Goal: Information Seeking & Learning: Learn about a topic

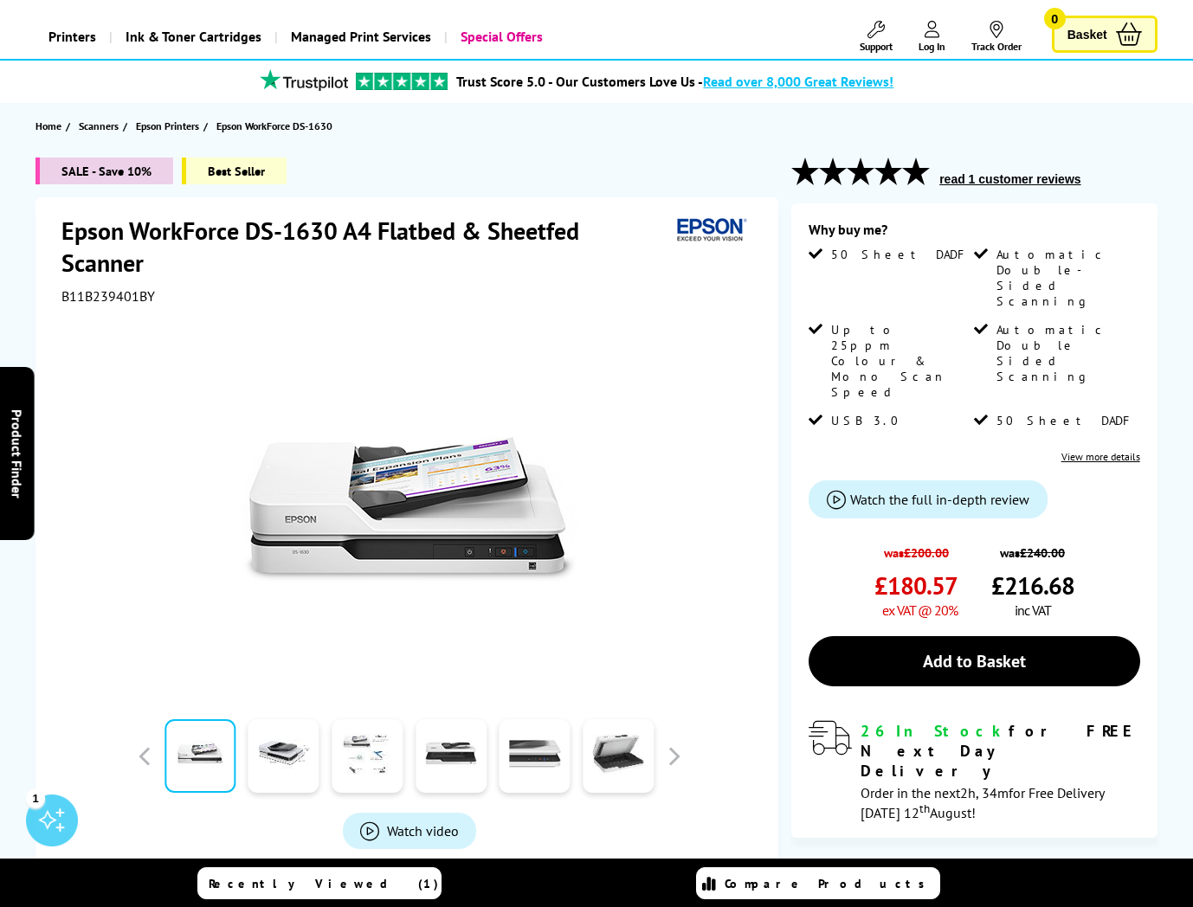
scroll to position [86, 0]
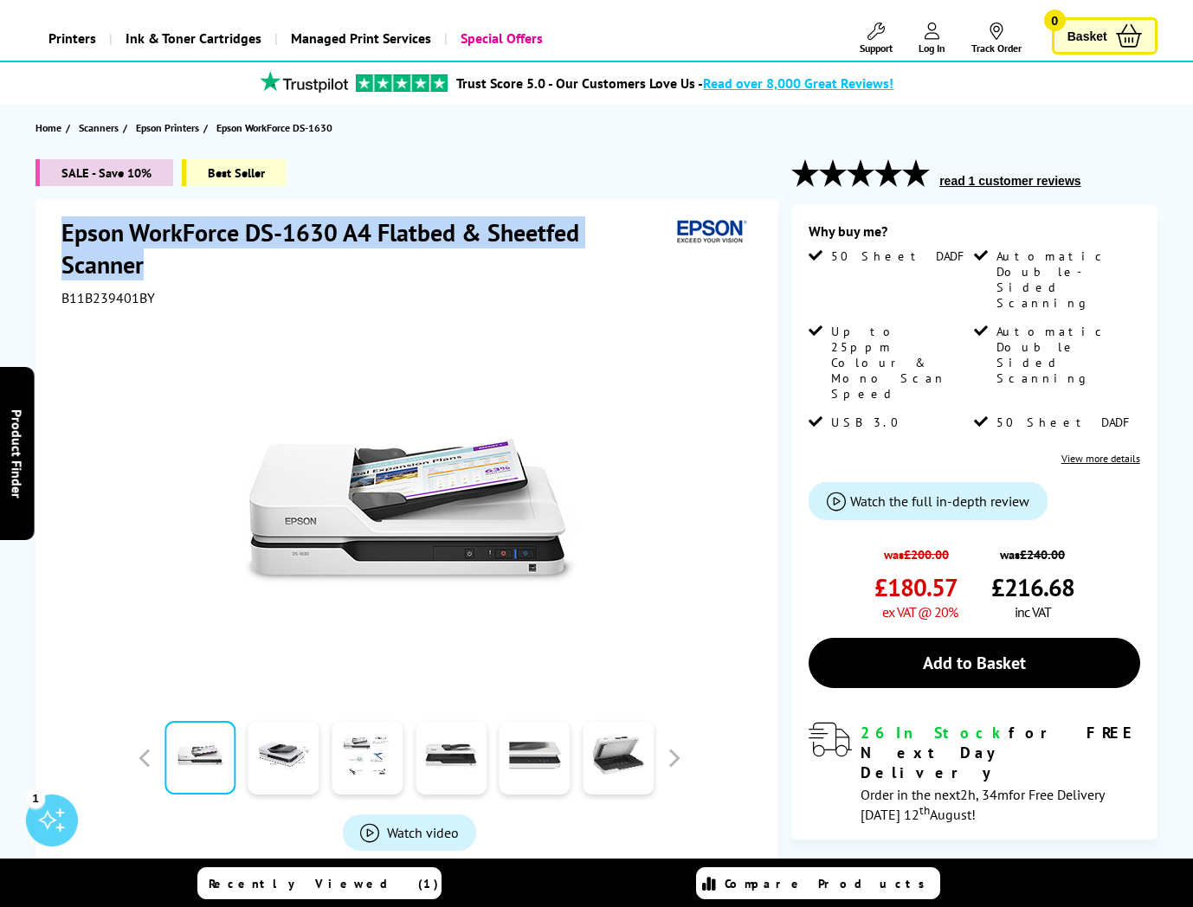
drag, startPoint x: 58, startPoint y: 229, endPoint x: 565, endPoint y: 267, distance: 508.7
click at [565, 267] on div "Epson WorkForce DS-1630 A4 Flatbed & Sheetfed Scanner B11B239401BY Watch video …" at bounding box center [406, 590] width 743 height 783
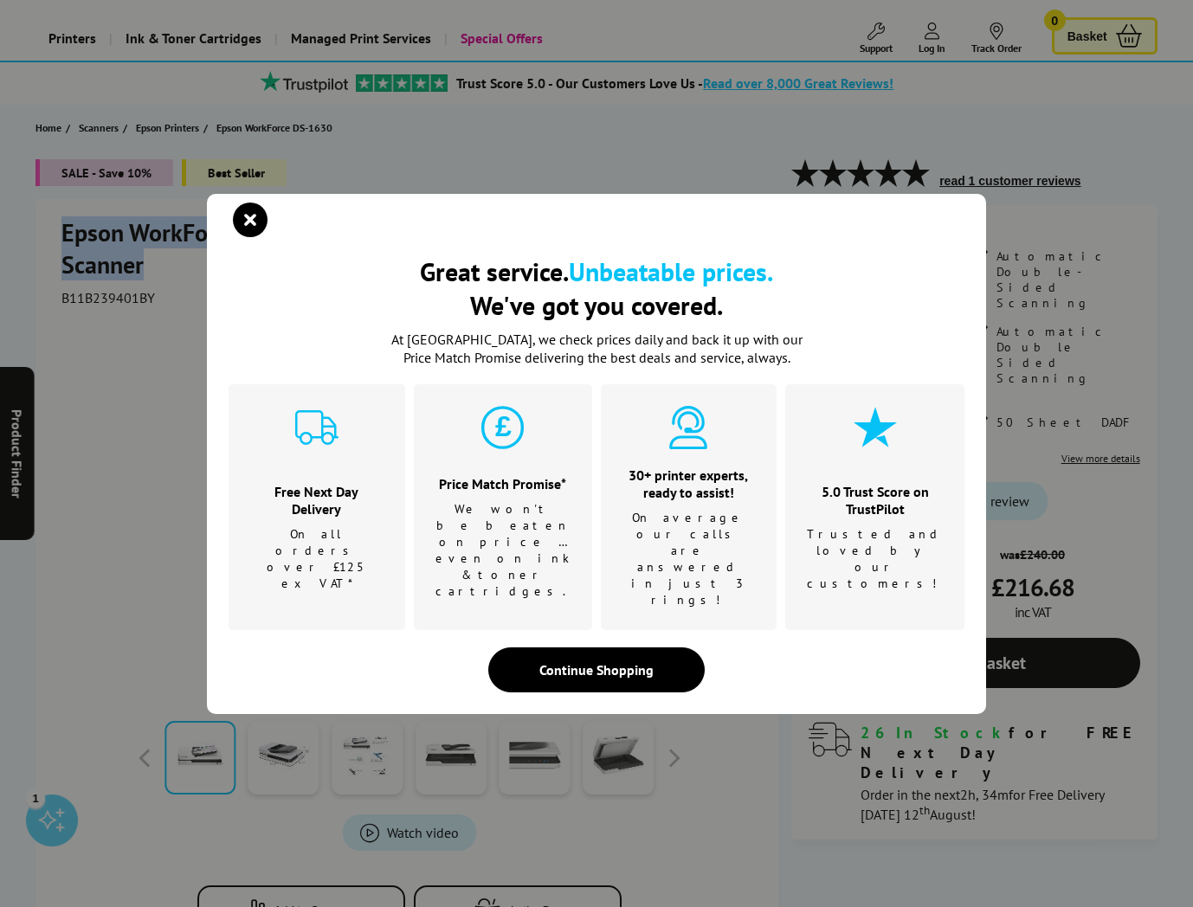
copy h1 "Epson WorkForce DS-1630 A4 Flatbed & Sheetfed Scanner"
click at [255, 237] on icon "close modal" at bounding box center [250, 220] width 35 height 35
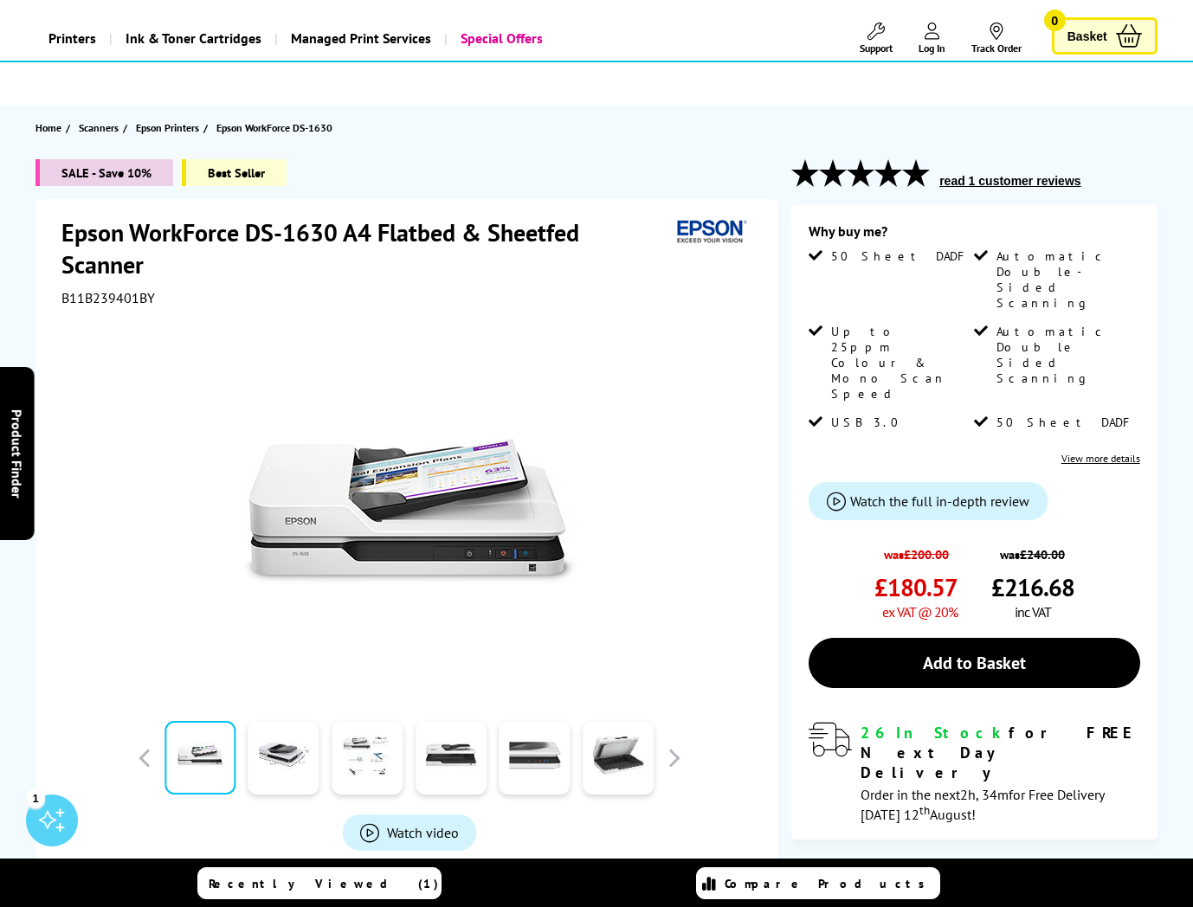
click at [306, 280] on div "Epson WorkForce DS-1630 A4 Flatbed & Sheetfed Scanner B11B239401BY" at bounding box center [408, 261] width 695 height 90
drag, startPoint x: 63, startPoint y: 232, endPoint x: 238, endPoint y: 229, distance: 174.9
click at [238, 229] on h1 "Epson WorkForce DS-1630 A4 Flatbed & Sheetfed Scanner" at bounding box center [365, 248] width 609 height 64
copy h1 "Epson WorkForce"
click at [570, 267] on h1 "Epson WorkForce DS-1630 A4 Flatbed & Sheetfed Scanner" at bounding box center [365, 248] width 609 height 64
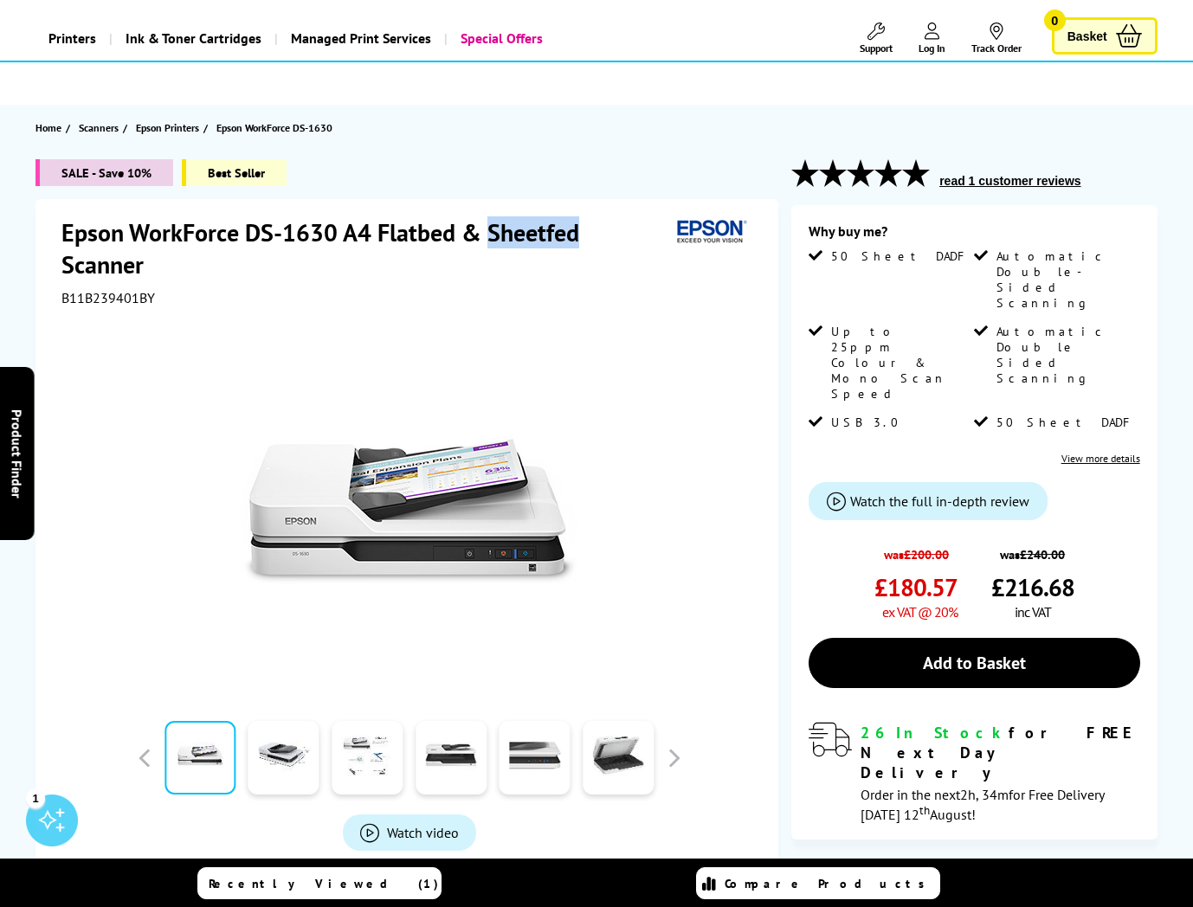
drag, startPoint x: 489, startPoint y: 228, endPoint x: 580, endPoint y: 232, distance: 91.0
click at [580, 232] on h1 "Epson WorkForce DS-1630 A4 Flatbed & Sheetfed Scanner" at bounding box center [365, 248] width 609 height 64
copy h1 "Sheetfed"
drag, startPoint x: 377, startPoint y: 285, endPoint x: 292, endPoint y: 283, distance: 84.9
click at [377, 285] on div "Epson WorkForce DS-1630 A4 Flatbed & Sheetfed Scanner B11B239401BY" at bounding box center [408, 261] width 695 height 90
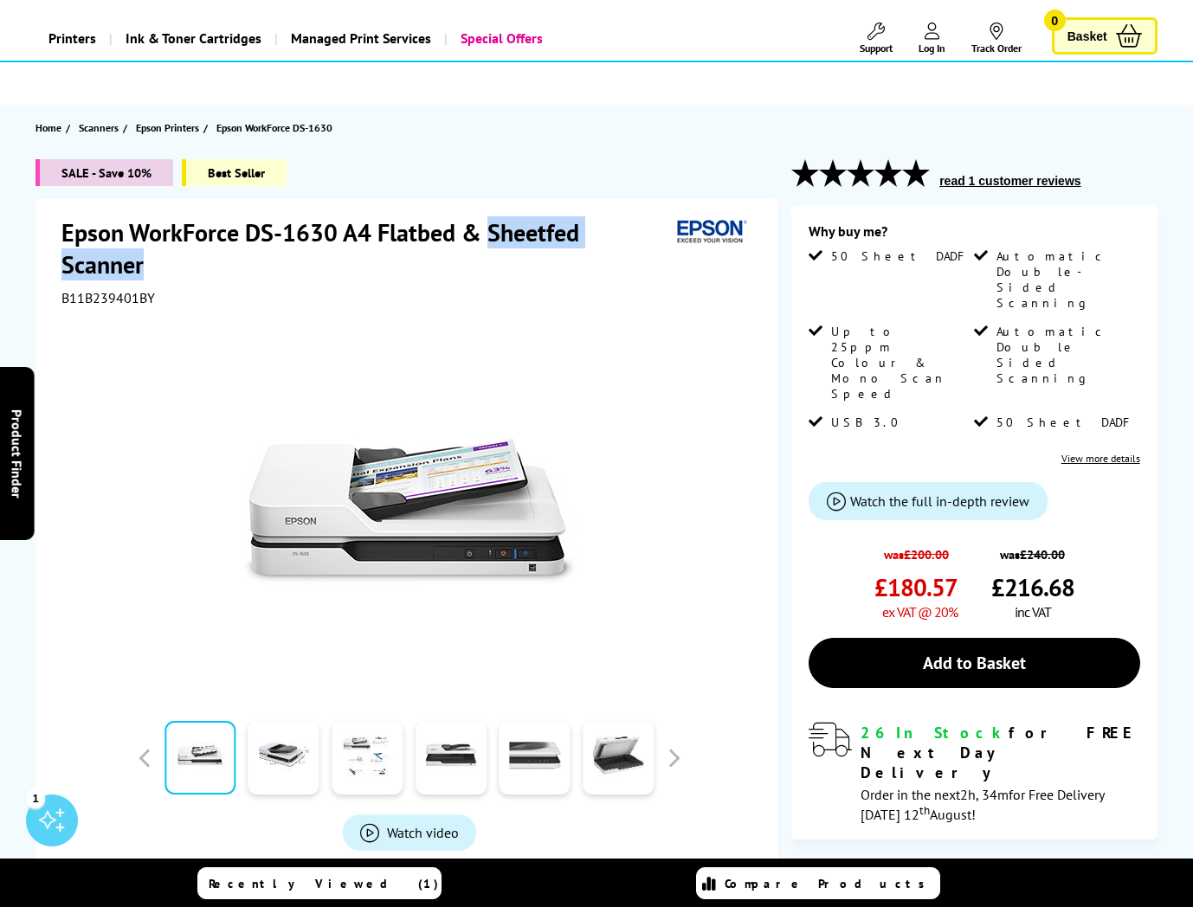
drag, startPoint x: 166, startPoint y: 270, endPoint x: 487, endPoint y: 226, distance: 324.2
click at [487, 226] on h1 "Epson WorkForce DS-1630 A4 Flatbed & Sheetfed Scanner" at bounding box center [365, 248] width 609 height 64
copy h1 "Sheetfed Scanner"
